Goal: Task Accomplishment & Management: Manage account settings

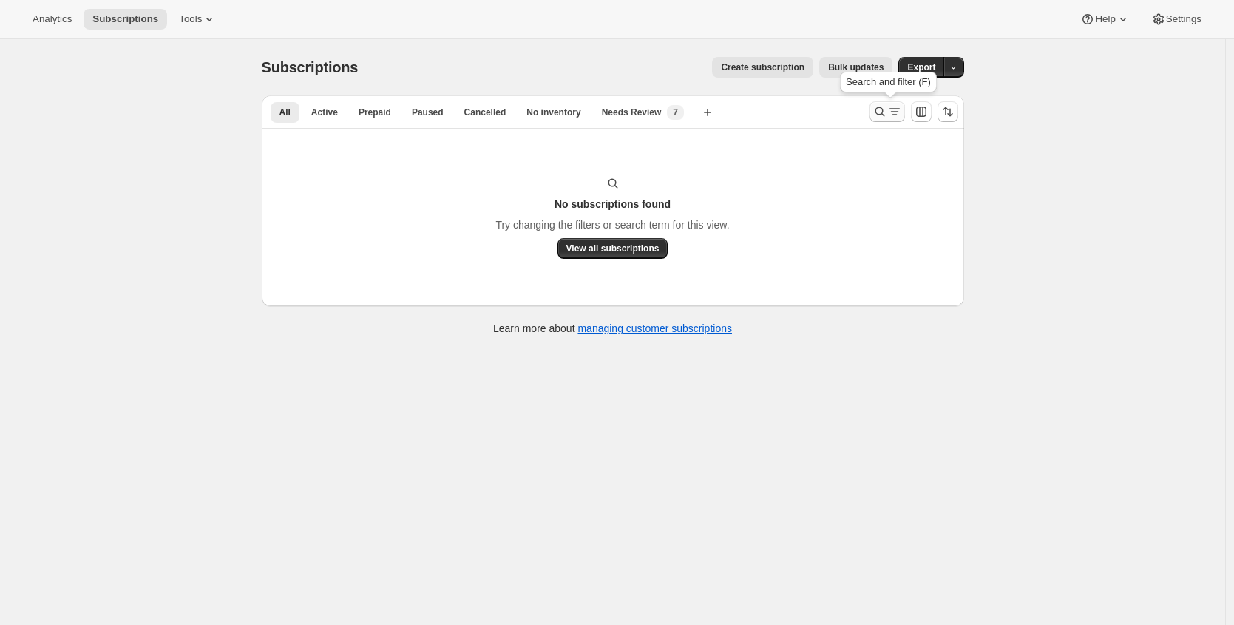
click at [899, 106] on icon "Search and filter results" at bounding box center [894, 111] width 15 height 15
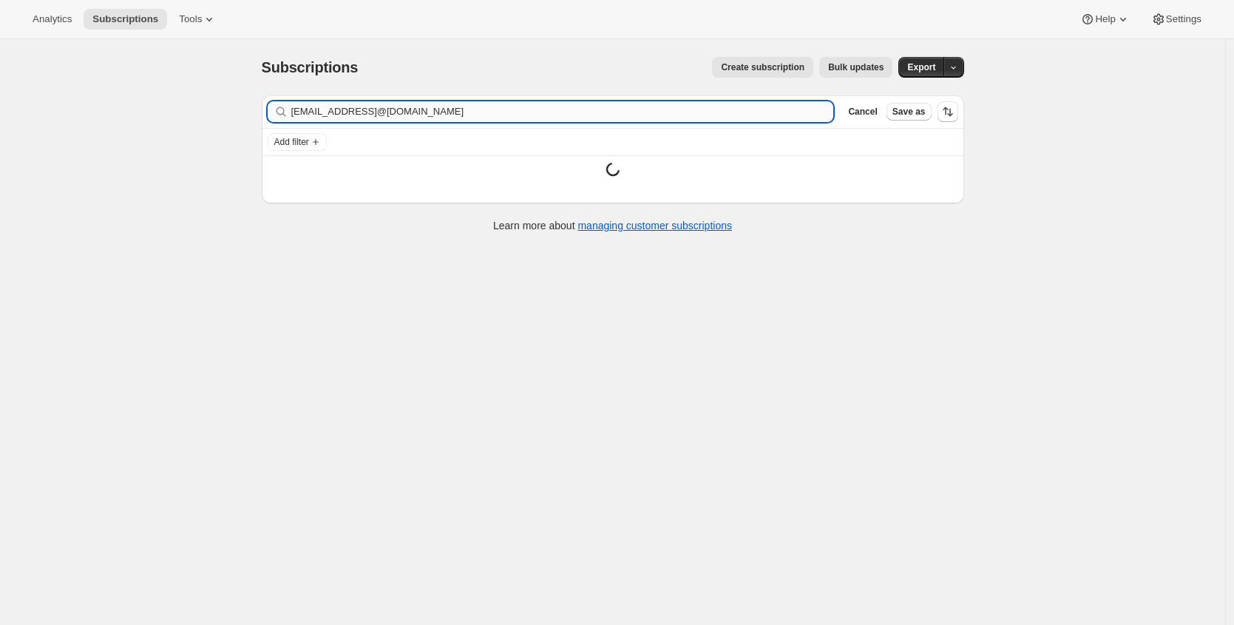
click at [405, 121] on input "[EMAIL_ADDRESS]@[DOMAIN_NAME]" at bounding box center [562, 111] width 543 height 21
click at [415, 115] on input "[EMAIL_ADDRESS]@[DOMAIN_NAME]" at bounding box center [562, 111] width 543 height 21
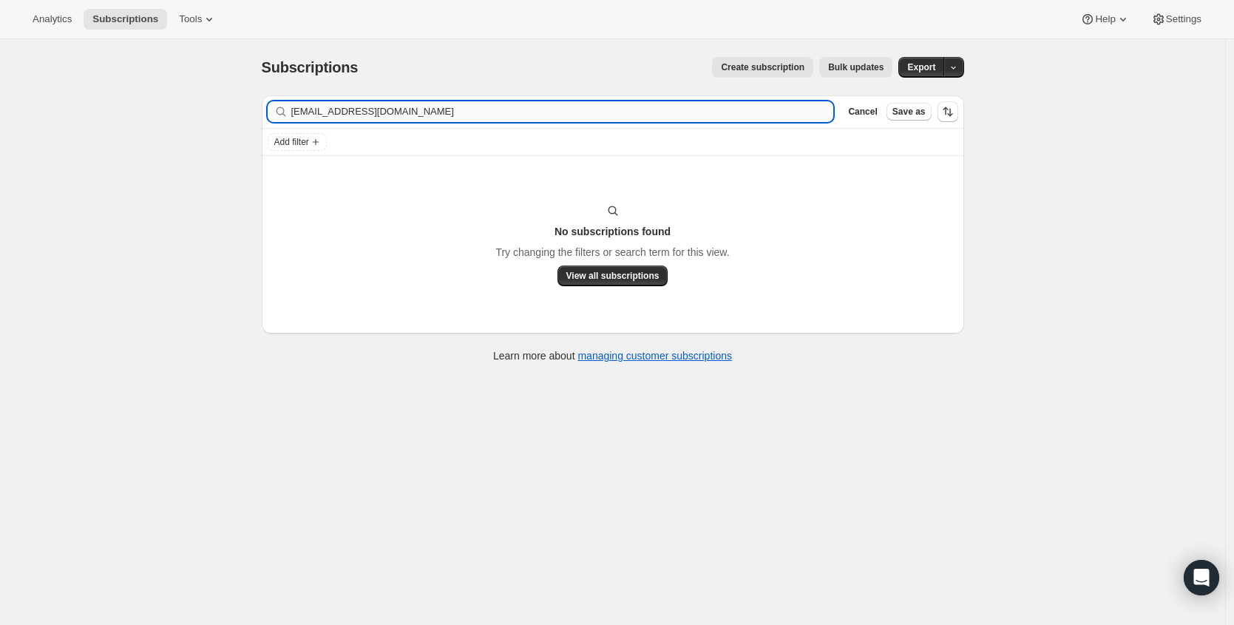
type input "[EMAIL_ADDRESS][DOMAIN_NAME]"
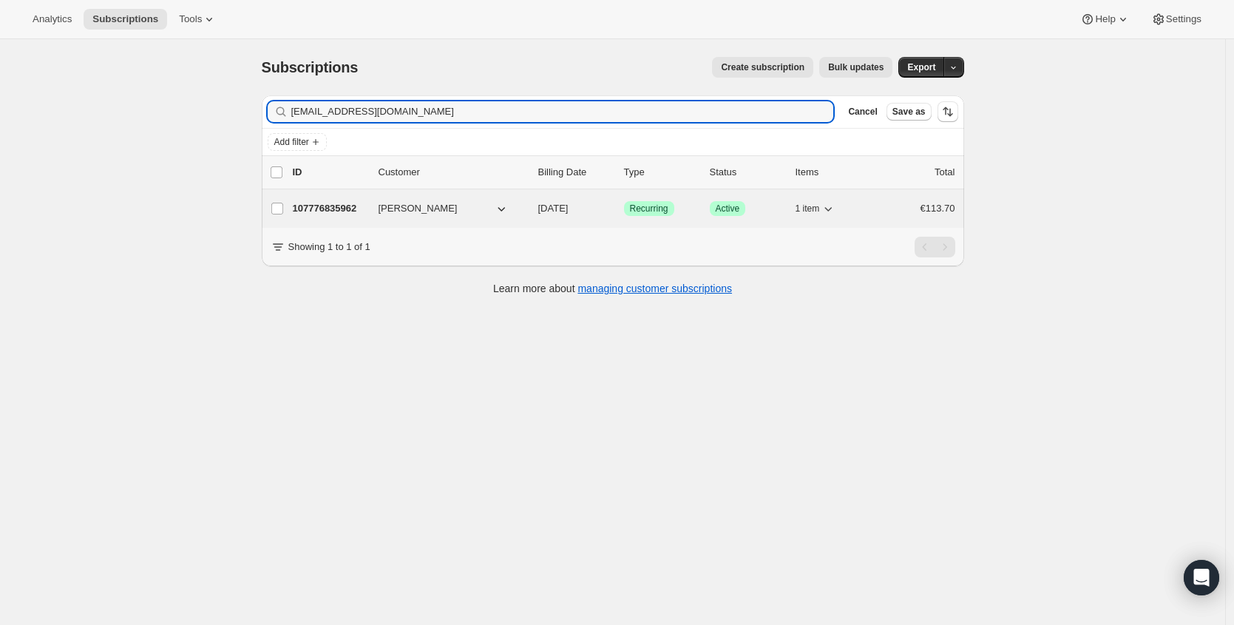
click at [322, 204] on p "107776835962" at bounding box center [330, 208] width 74 height 15
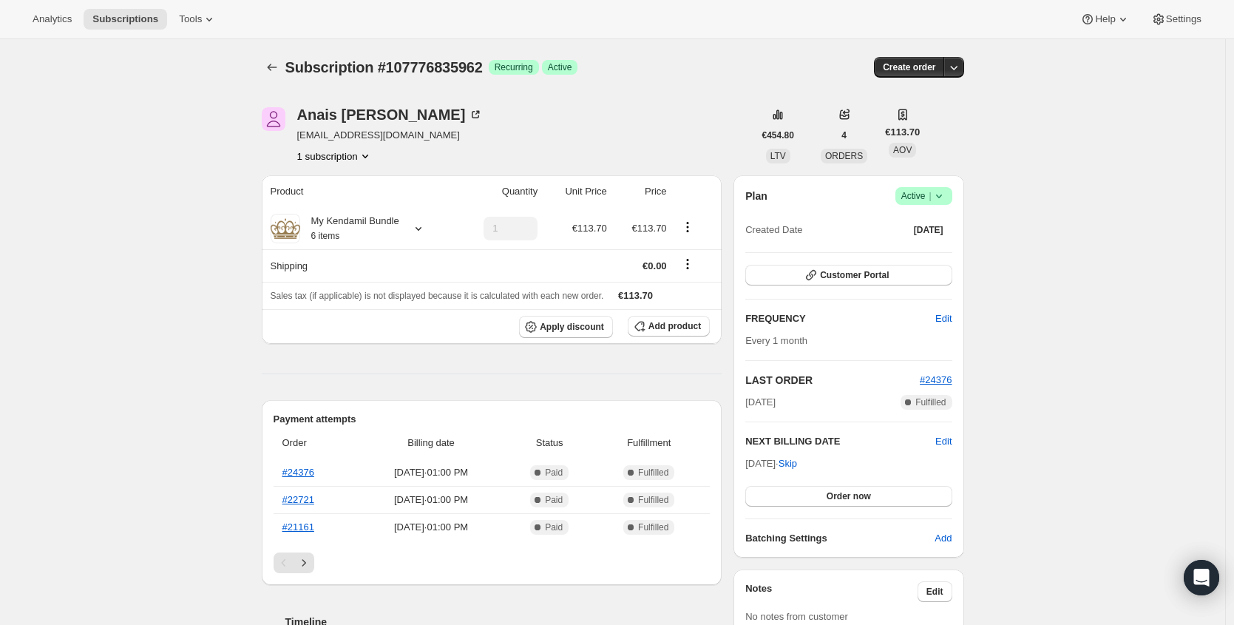
click at [946, 200] on icon at bounding box center [939, 196] width 15 height 15
click at [919, 254] on span "Cancel subscription" at bounding box center [923, 250] width 84 height 11
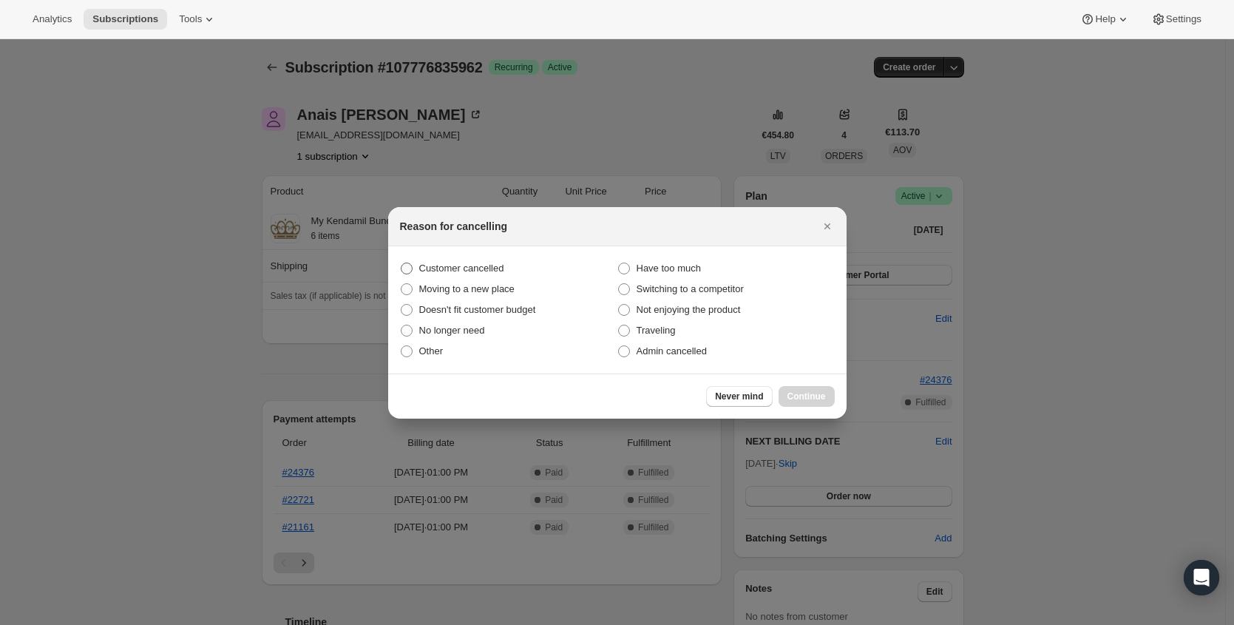
click at [453, 267] on span "Customer cancelled" at bounding box center [461, 267] width 85 height 11
click at [401, 263] on input "Customer cancelled" at bounding box center [401, 262] width 1 height 1
radio input "true"
click at [820, 402] on button "Continue" at bounding box center [806, 396] width 56 height 21
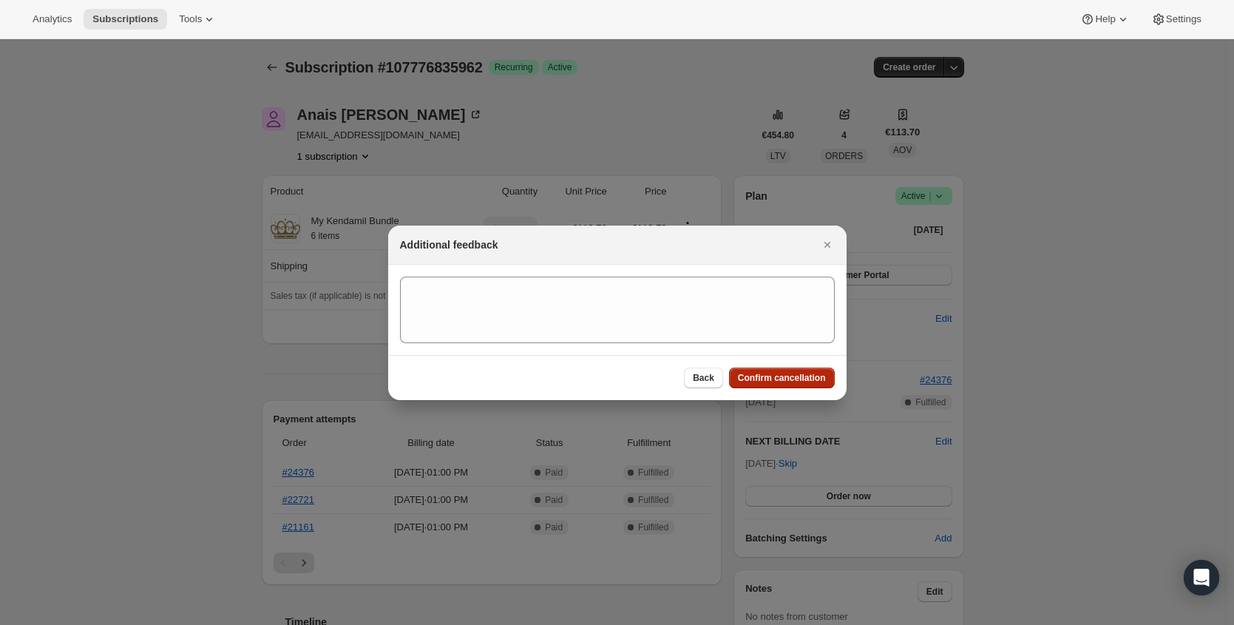
click at [809, 381] on span "Confirm cancellation" at bounding box center [782, 378] width 88 height 12
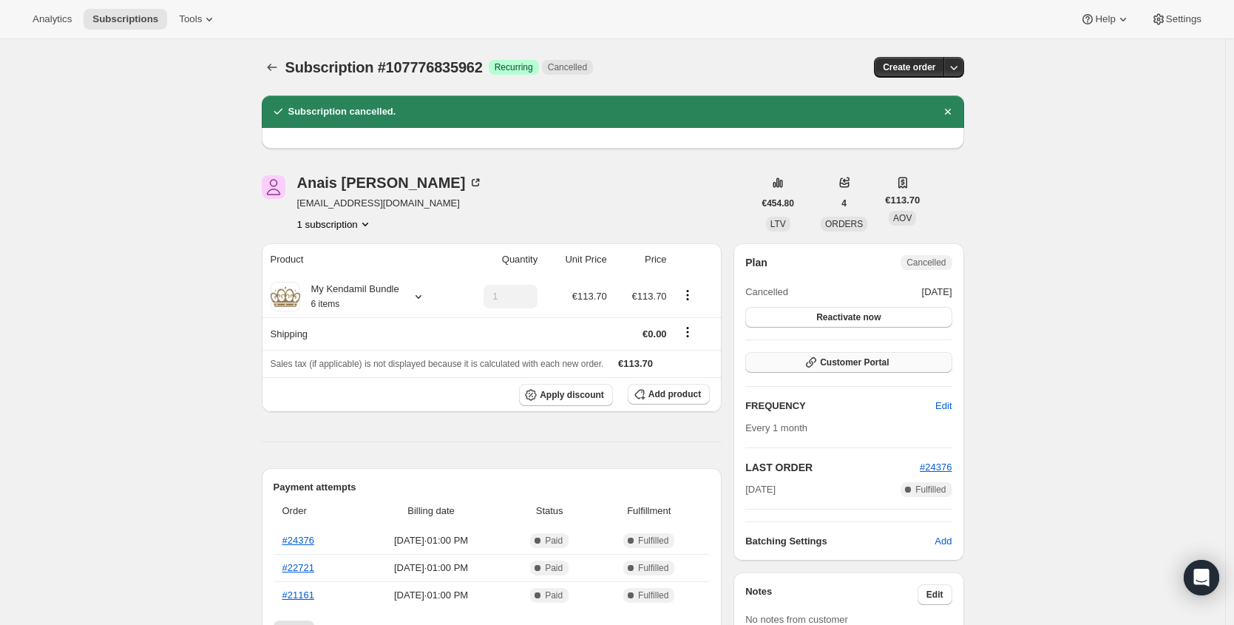
click at [881, 359] on span "Customer Portal" at bounding box center [854, 362] width 69 height 12
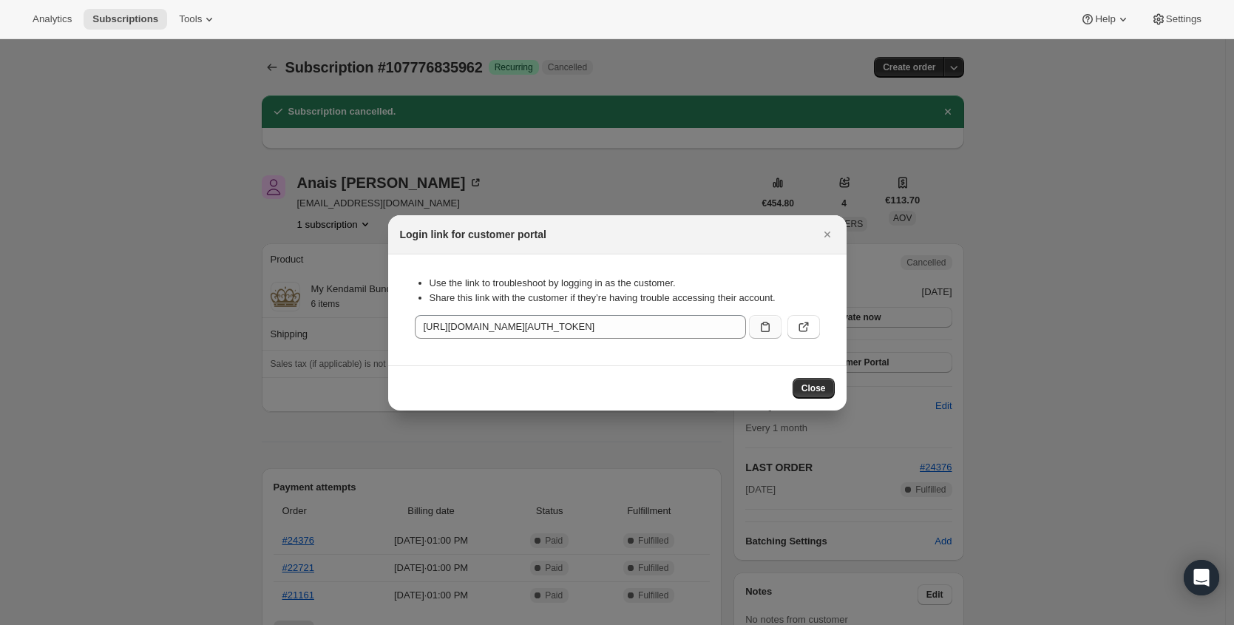
click at [771, 330] on icon ":r6n:" at bounding box center [765, 326] width 15 height 15
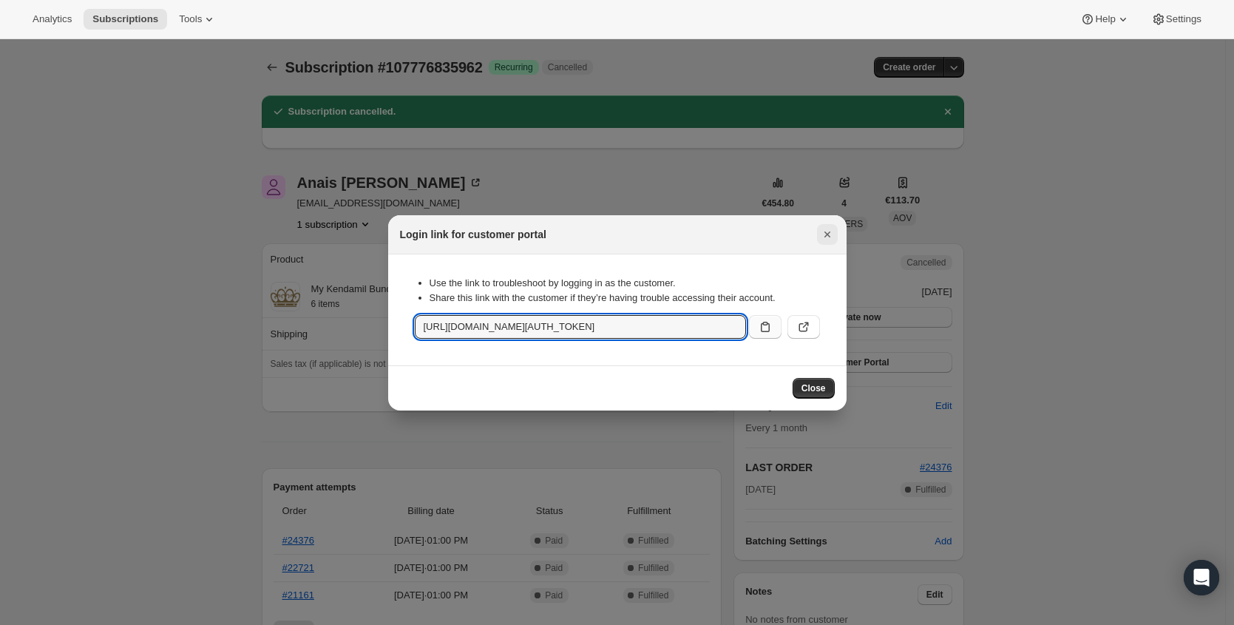
click at [824, 235] on icon "Close" at bounding box center [827, 234] width 15 height 15
